Goal: Information Seeking & Learning: Learn about a topic

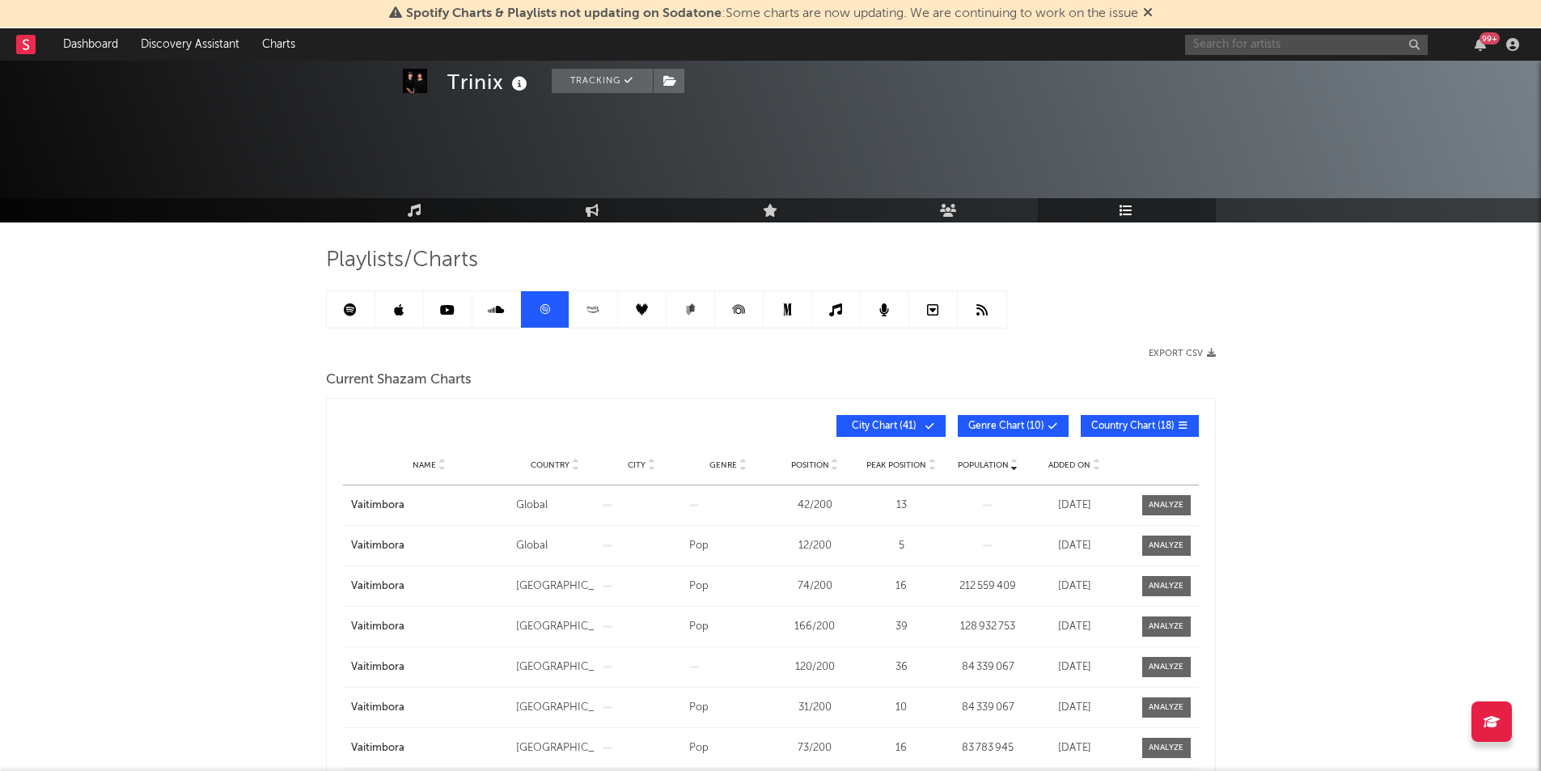
click at [1247, 40] on input "text" at bounding box center [1306, 45] width 243 height 20
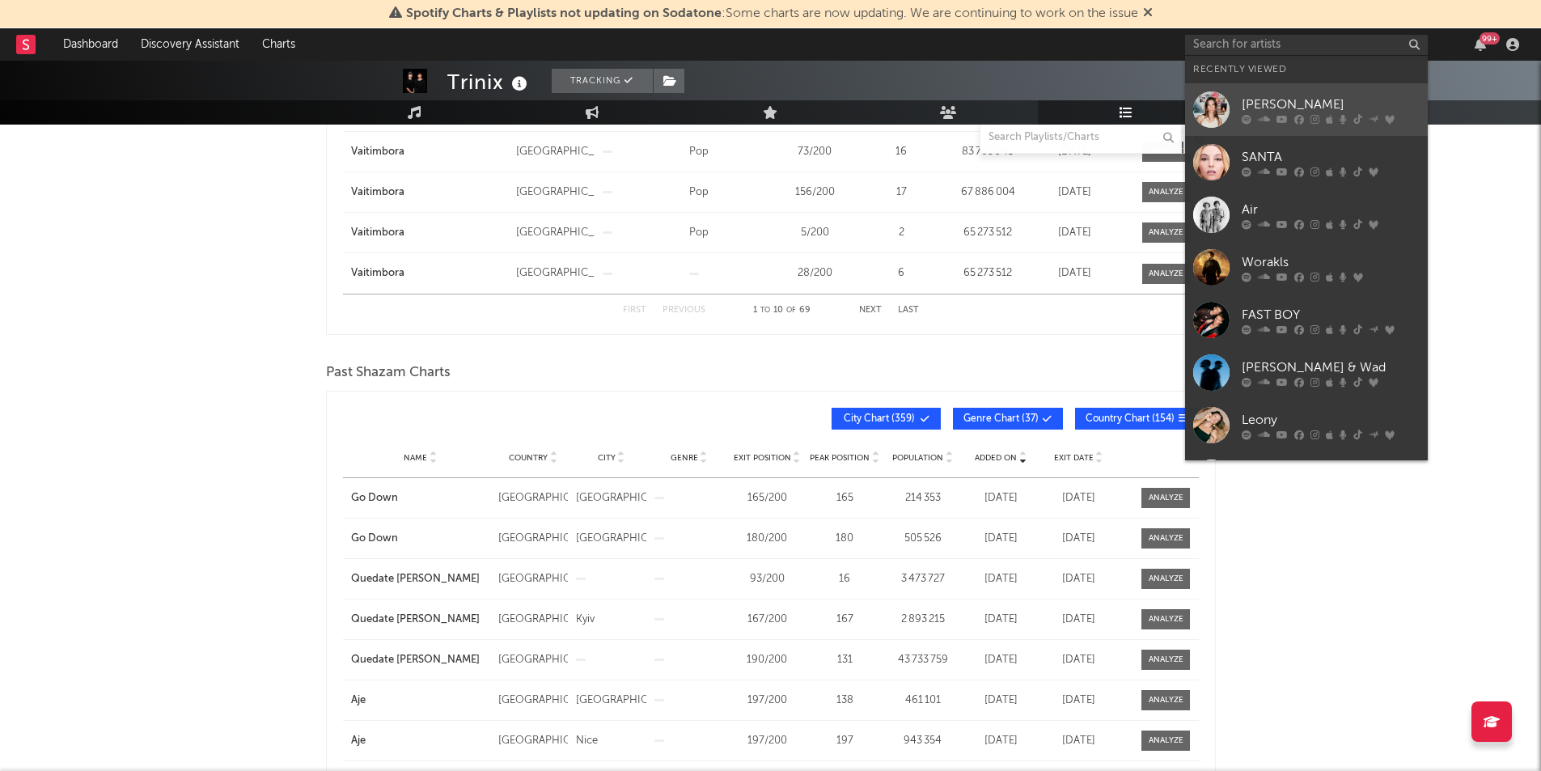
click at [1339, 112] on div "[PERSON_NAME]" at bounding box center [1331, 104] width 178 height 19
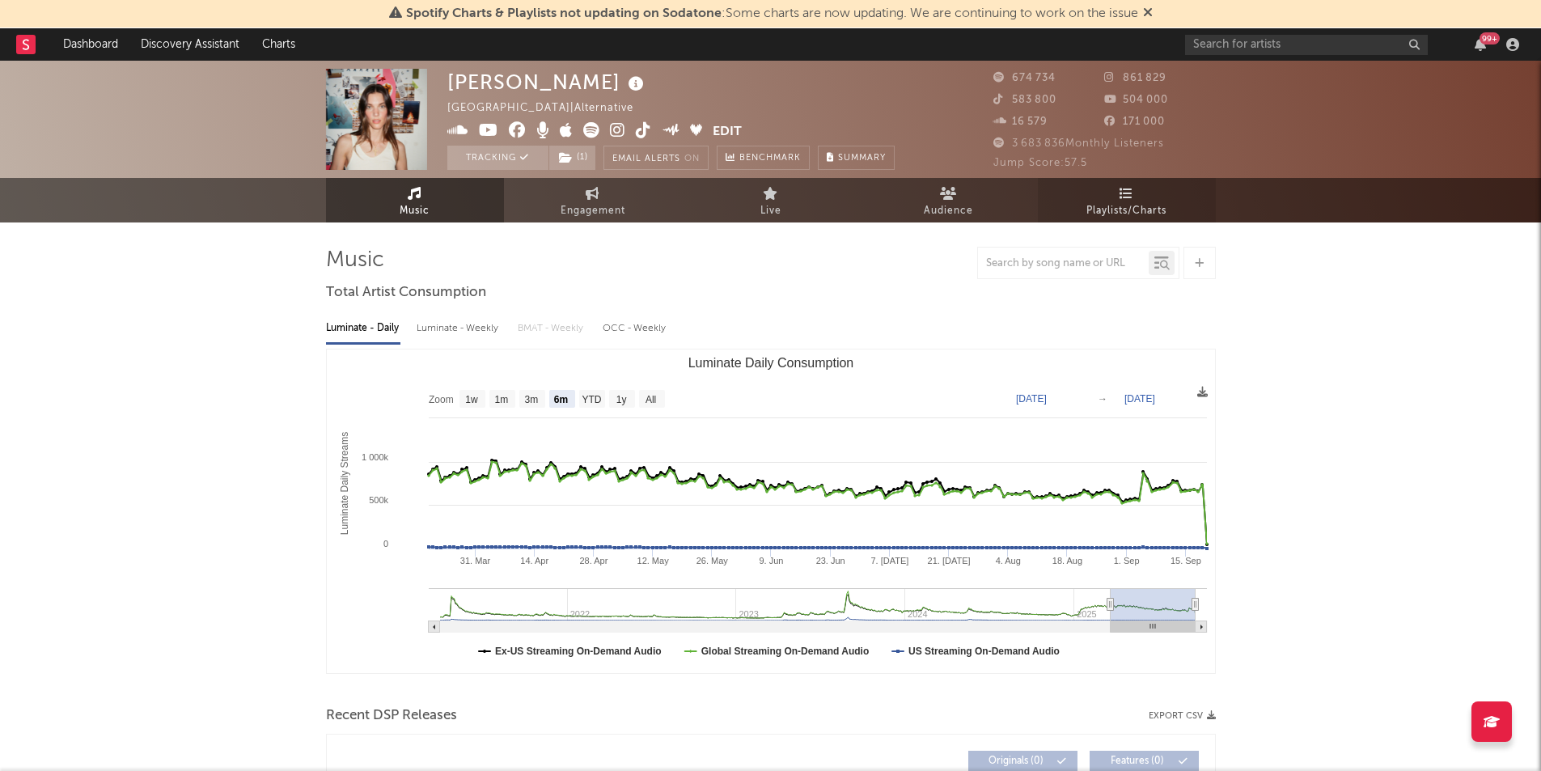
click at [1140, 187] on link "Playlists/Charts" at bounding box center [1127, 200] width 178 height 44
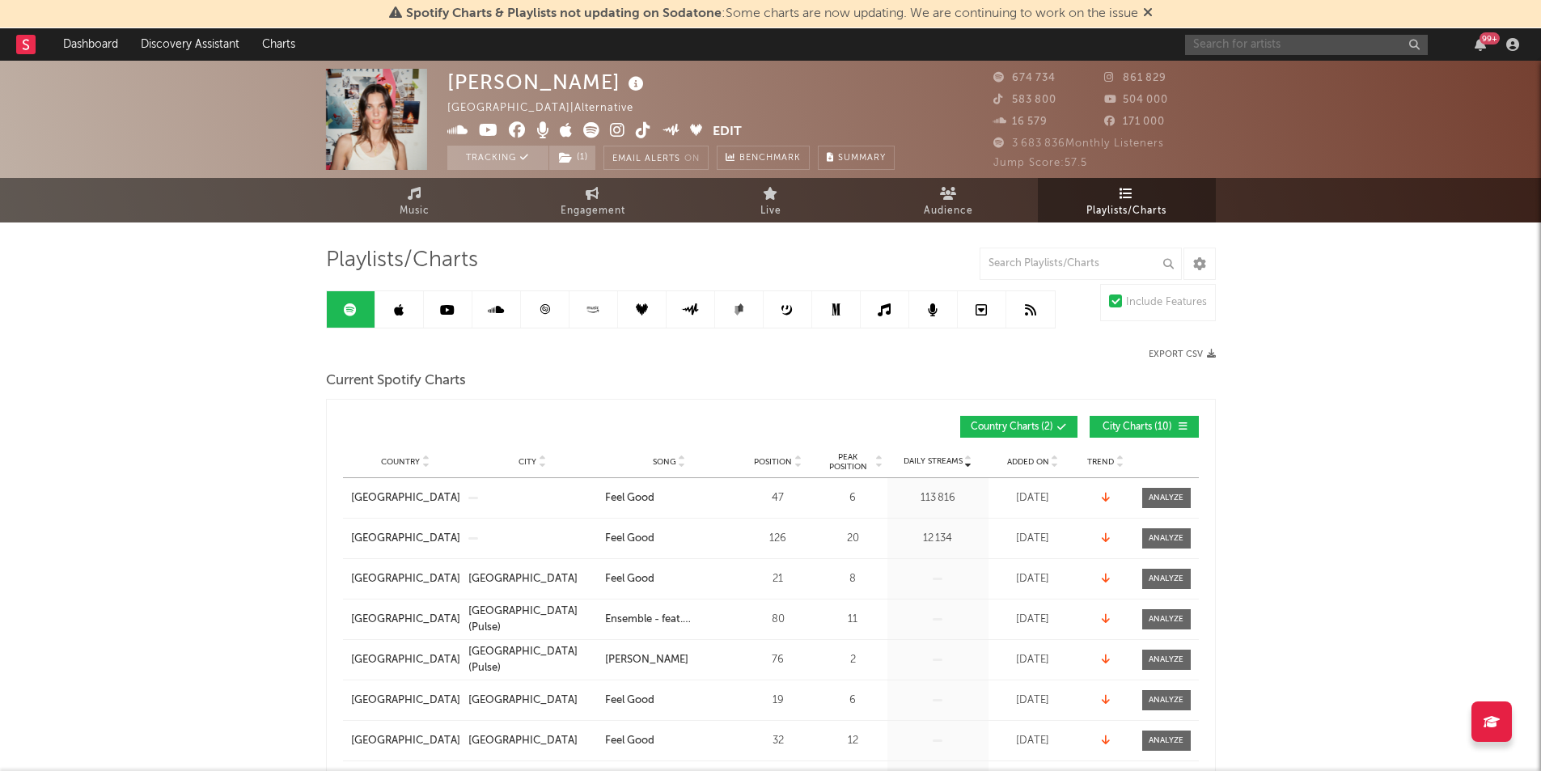
click at [1271, 39] on input "text" at bounding box center [1306, 45] width 243 height 20
click at [435, 131] on div "[PERSON_NAME] [GEOGRAPHIC_DATA] | Alternative Edit Tracking ( 1 ) Email Alerts …" at bounding box center [770, 119] width 1541 height 117
click at [1265, 42] on input "kobz" at bounding box center [1306, 45] width 243 height 20
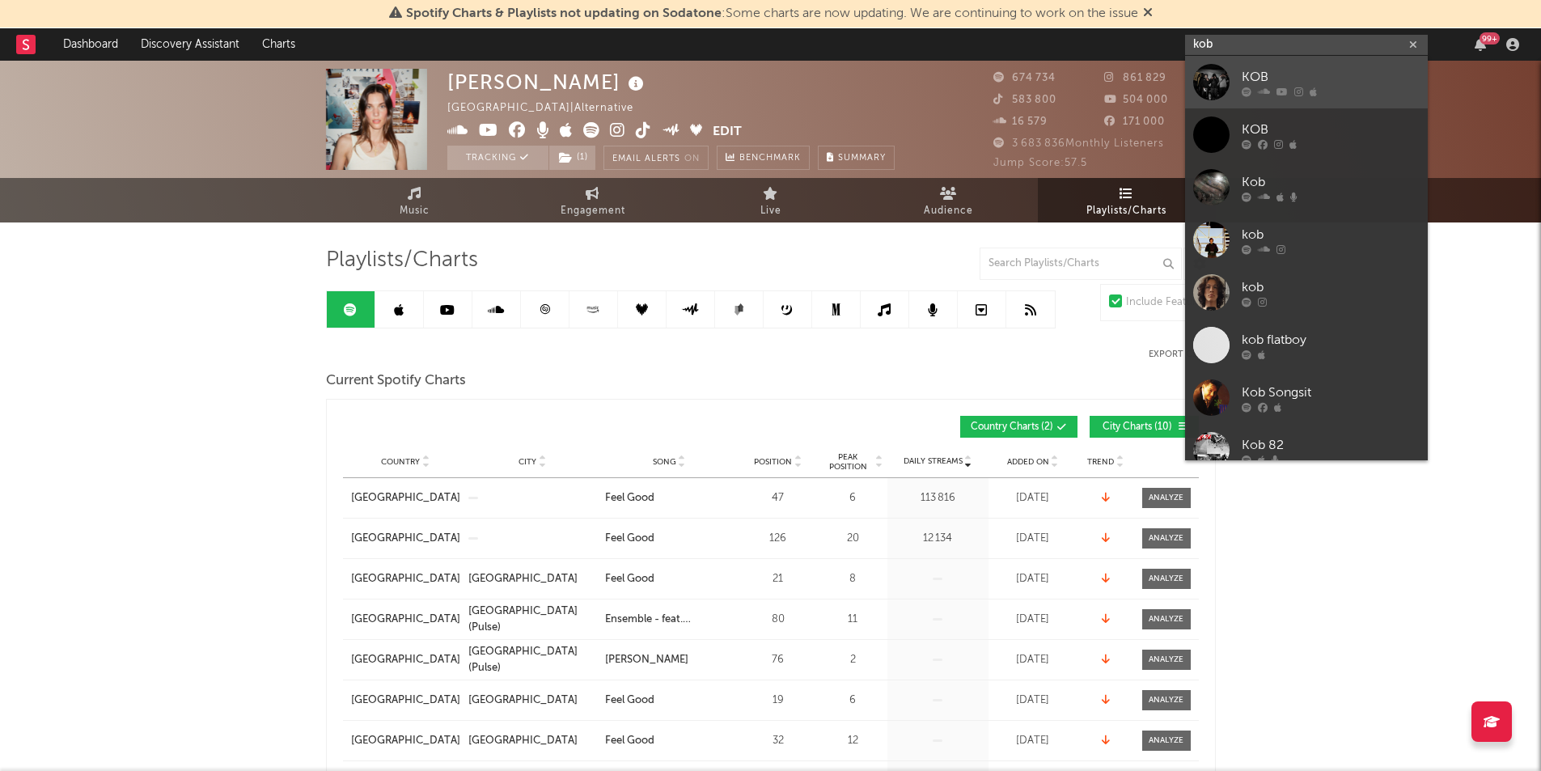
type input "kobz"
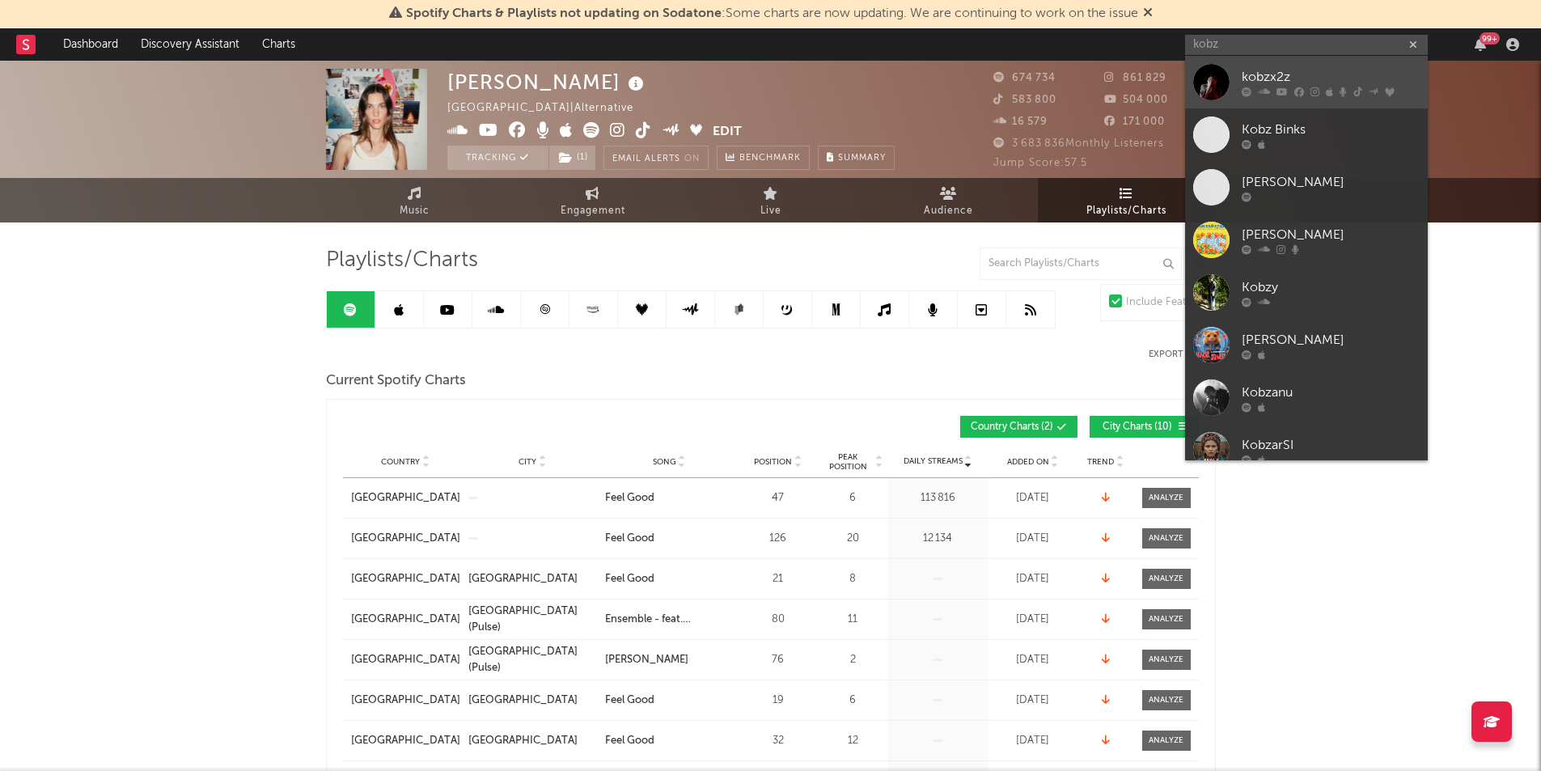
click at [1322, 66] on link "kobzx2z" at bounding box center [1306, 82] width 243 height 53
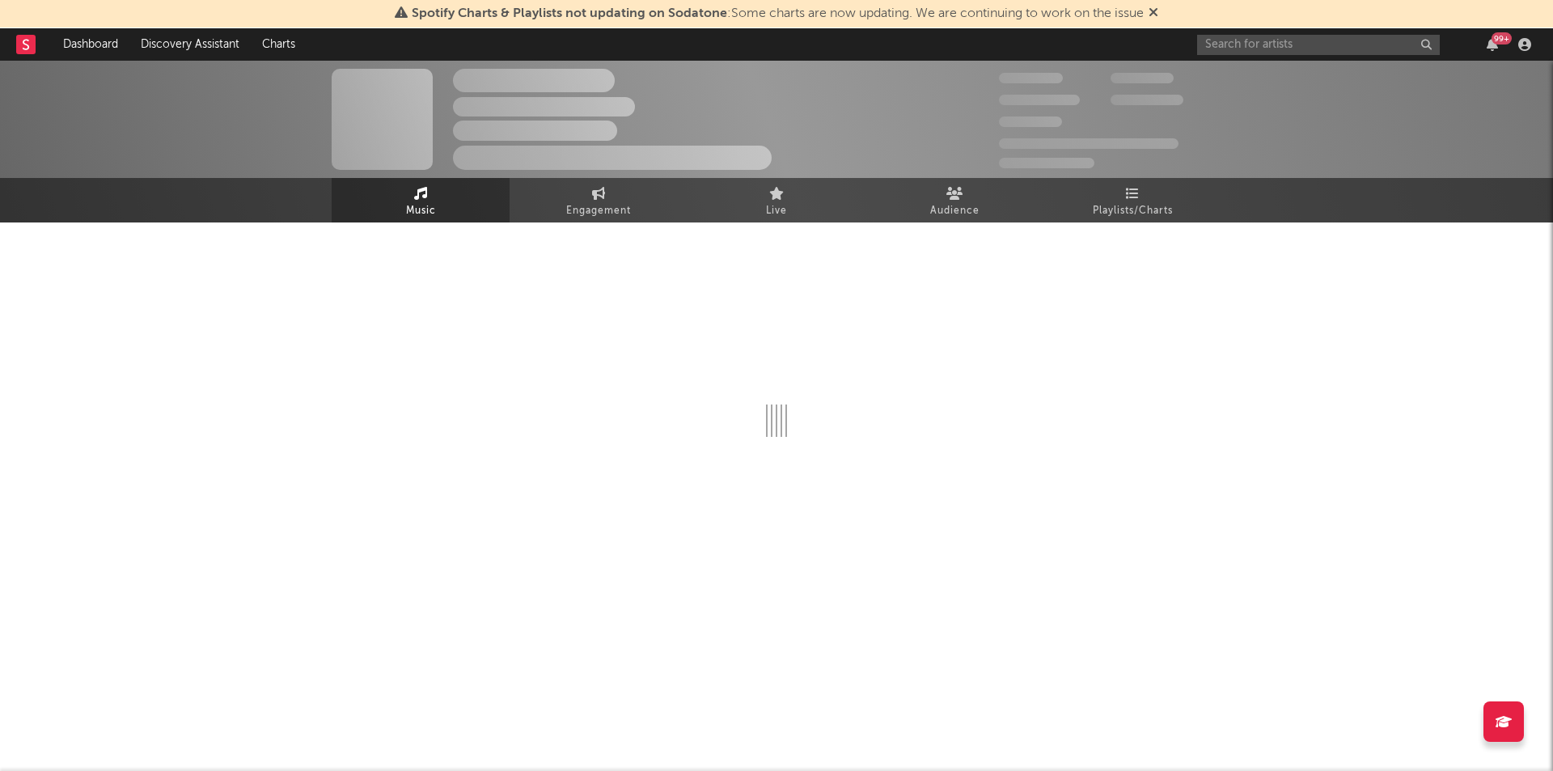
select select "6m"
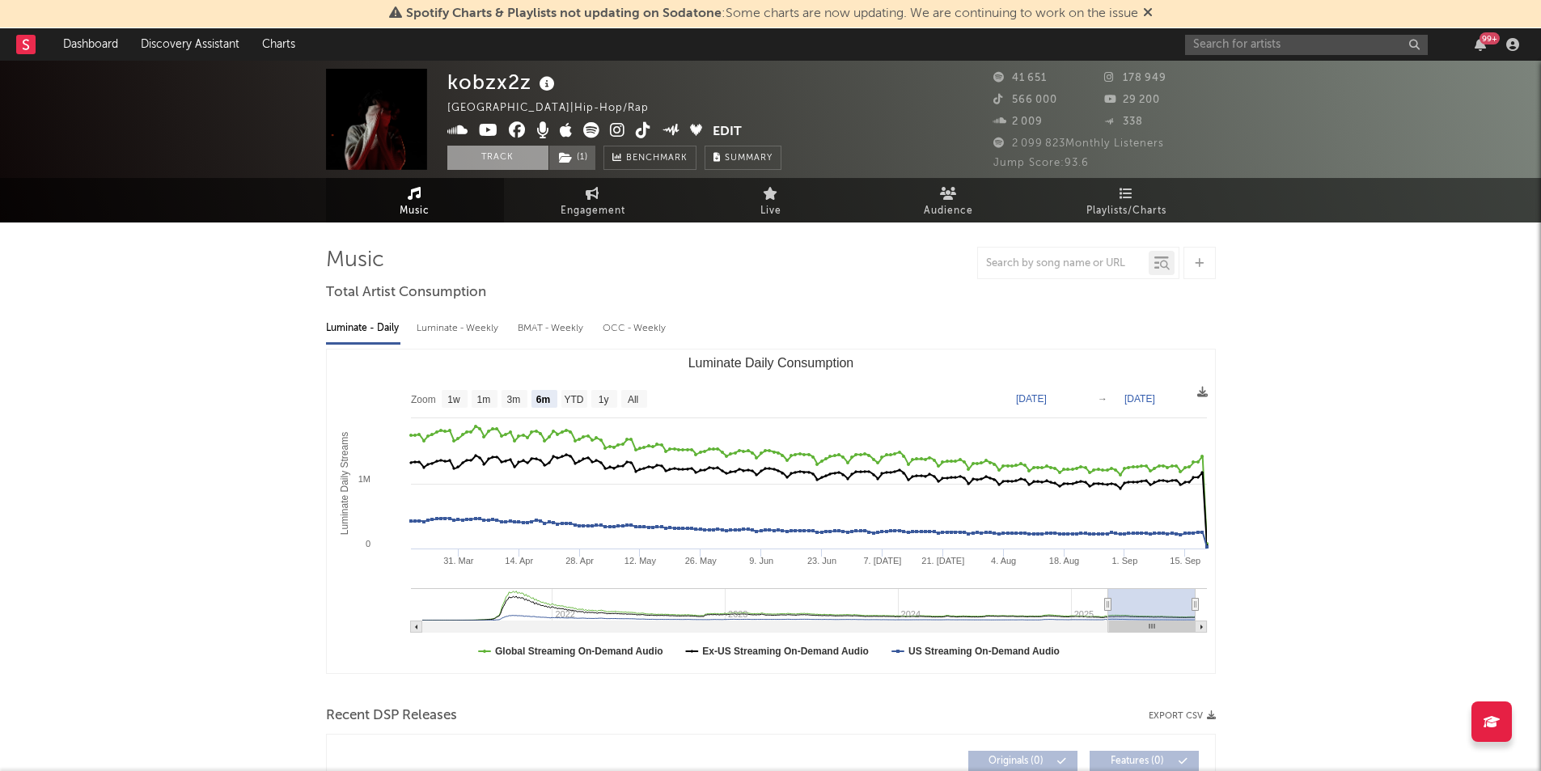
click at [483, 166] on button "Track" at bounding box center [497, 158] width 101 height 24
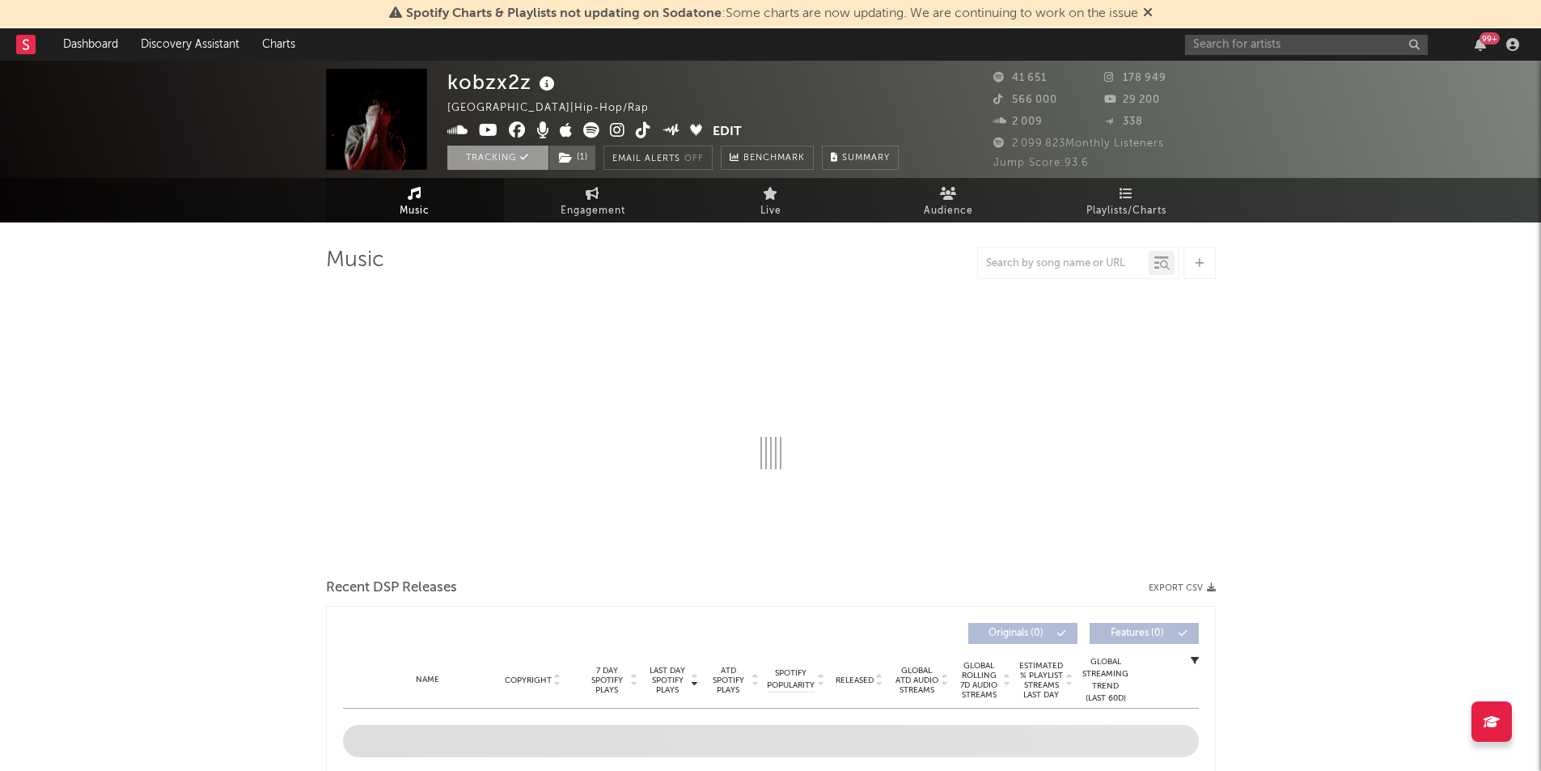
select select "6m"
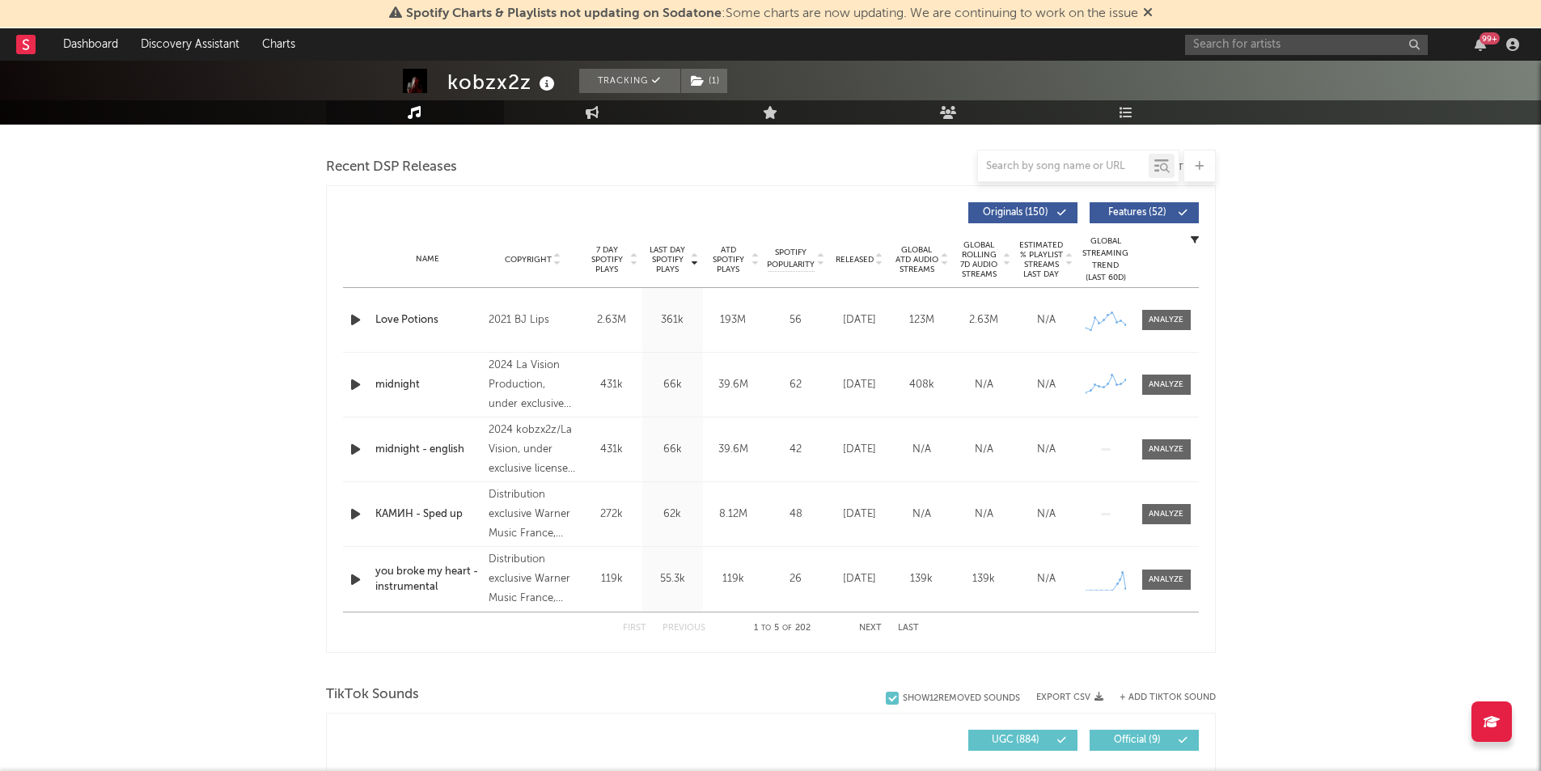
scroll to position [548, 0]
click at [405, 569] on div "you broke my heart - instrumental" at bounding box center [428, 581] width 106 height 32
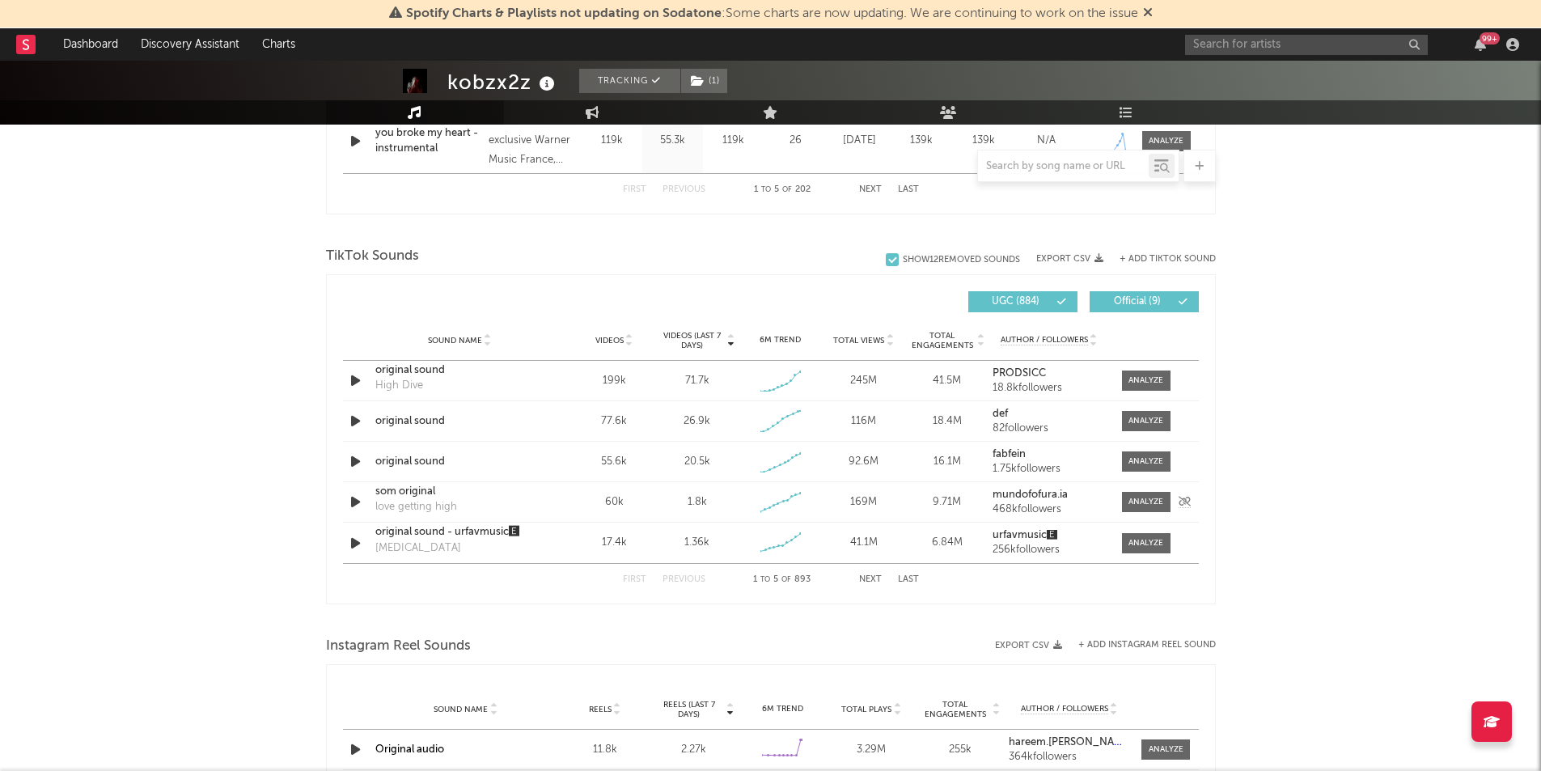
scroll to position [984, 0]
